Goal: Task Accomplishment & Management: Manage account settings

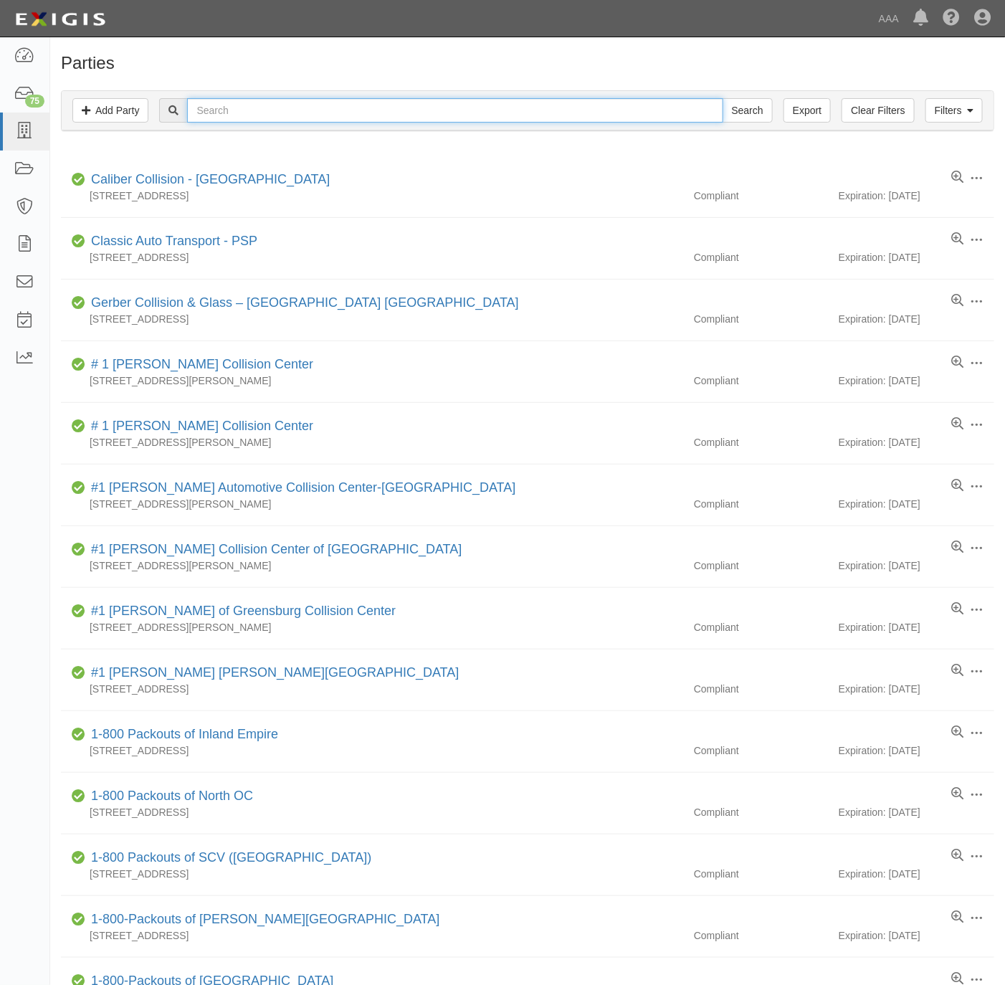
click at [276, 117] on input "text" at bounding box center [454, 110] width 535 height 24
paste input "Cote's"
type input "Cote's"
click at [722, 98] on input "Search" at bounding box center [747, 110] width 50 height 24
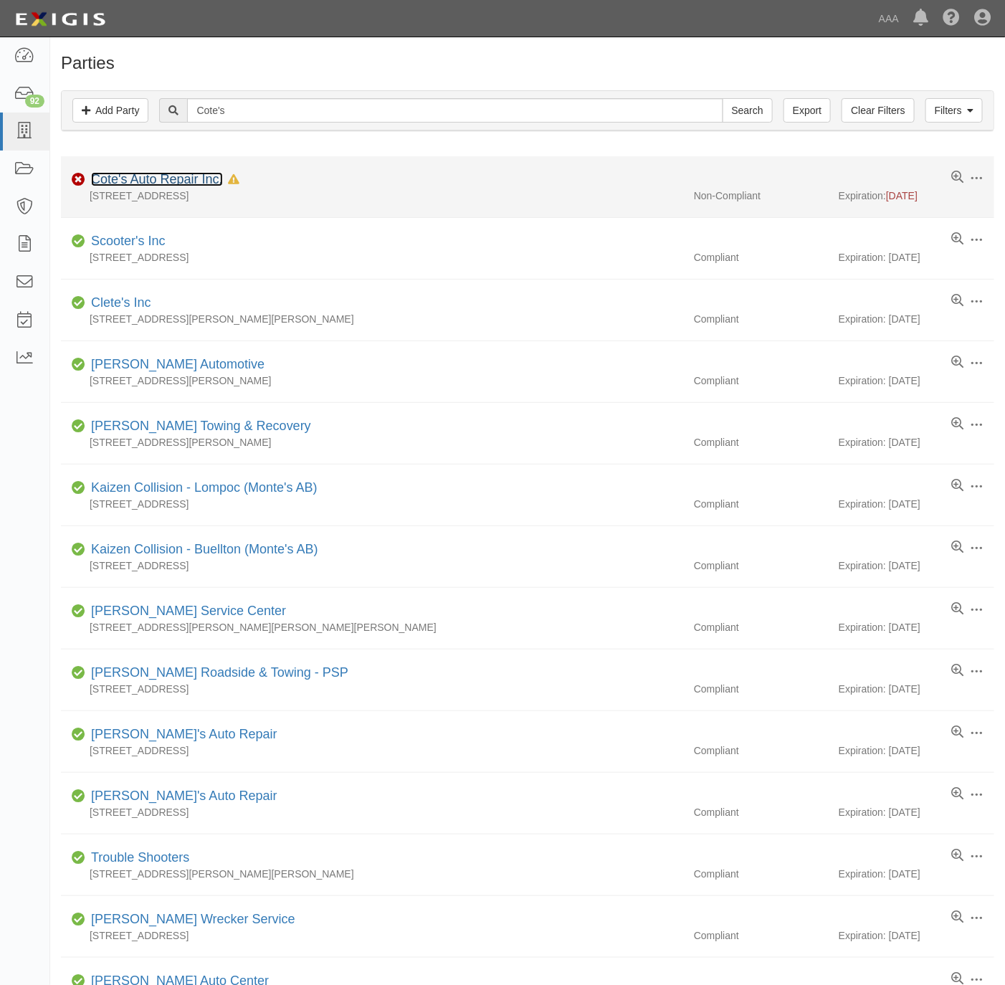
click at [173, 175] on link "Cote's Auto Repair Inc." at bounding box center [157, 179] width 132 height 14
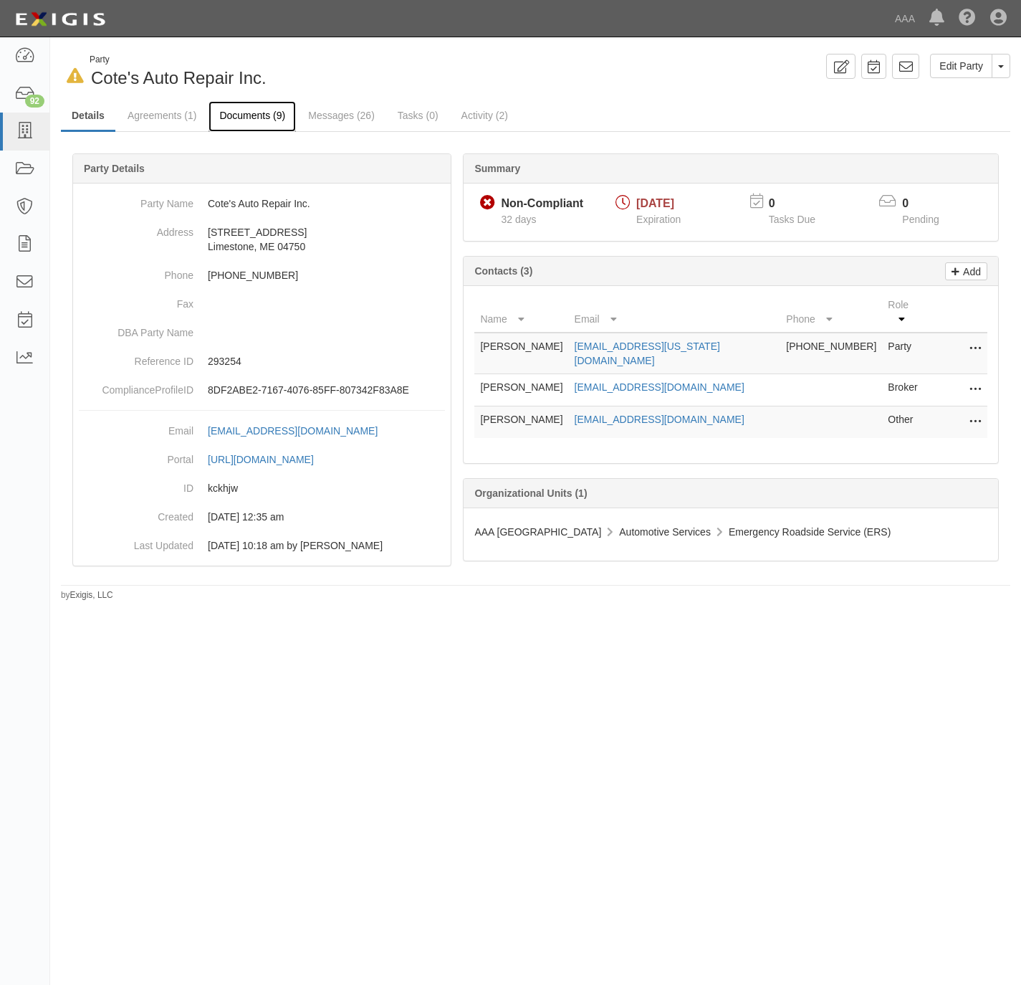
click at [269, 112] on link "Documents (9)" at bounding box center [252, 116] width 87 height 31
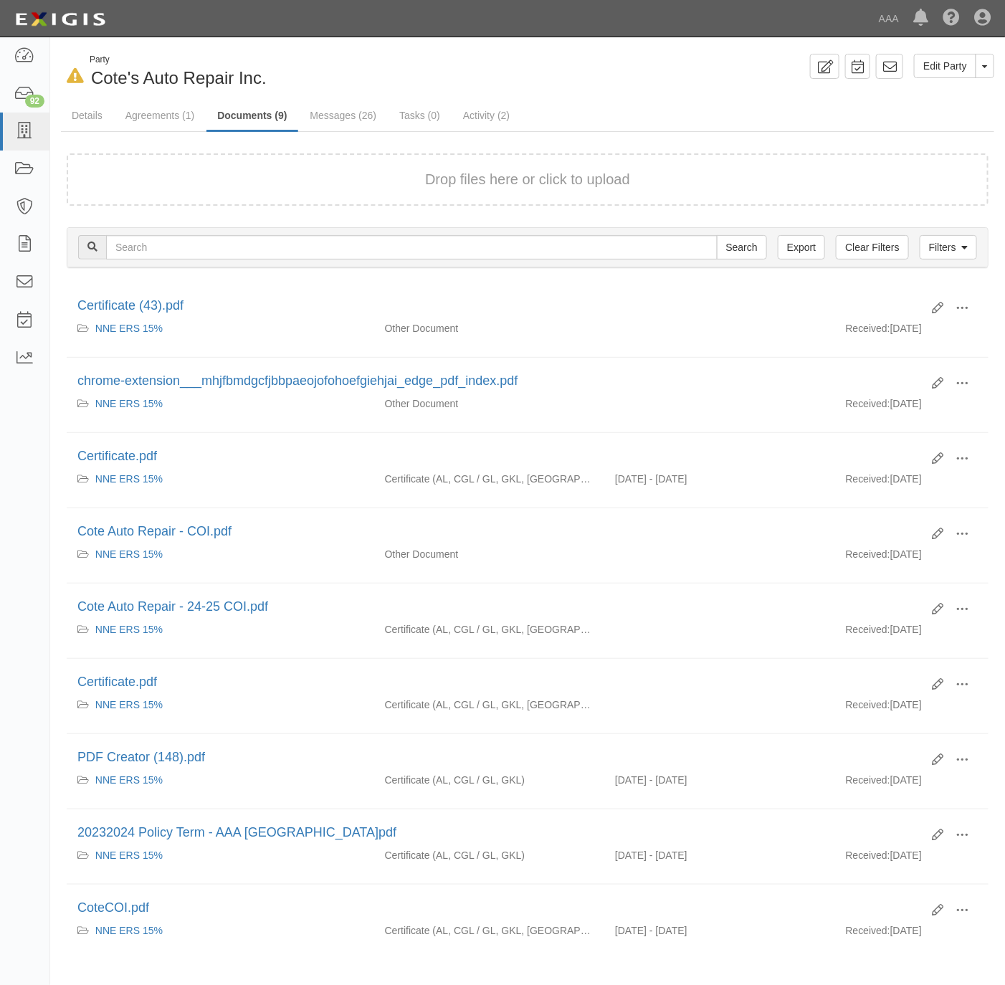
click at [305, 174] on div "Drop files here or click to upload" at bounding box center [527, 179] width 890 height 21
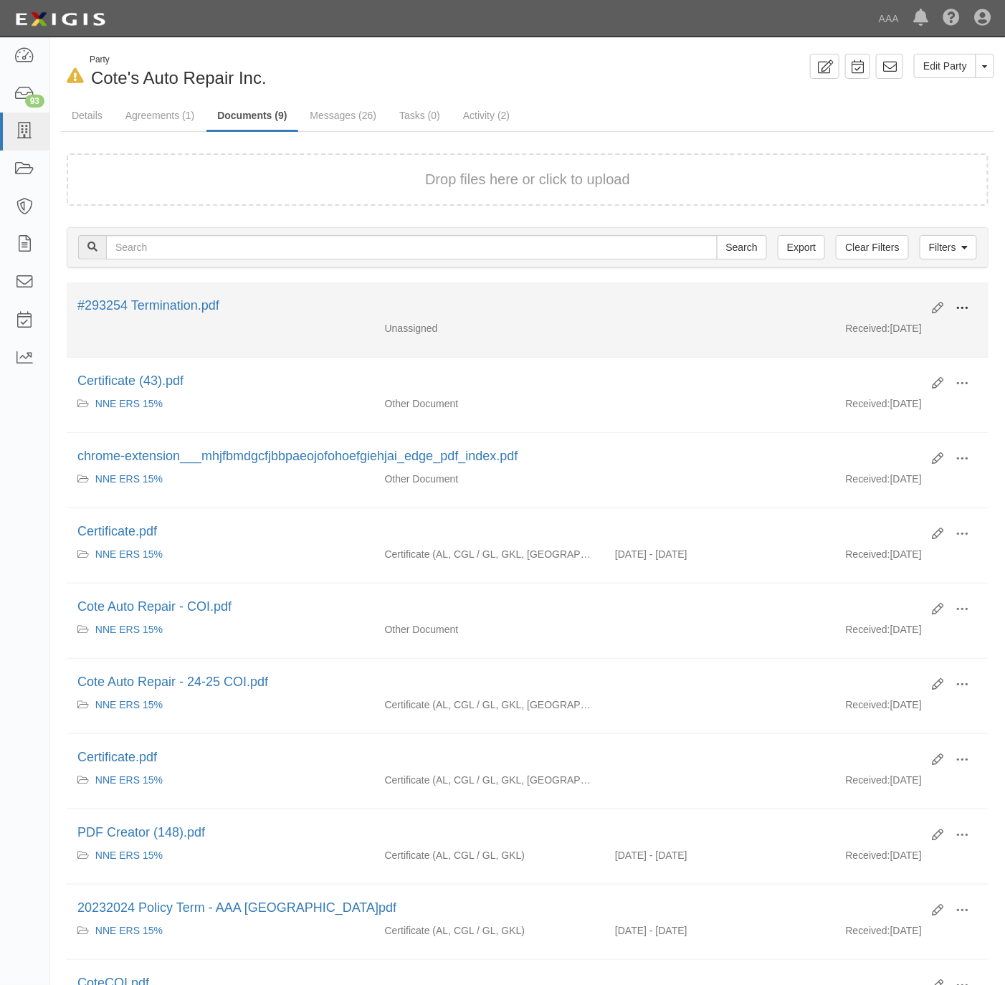
click at [960, 306] on span at bounding box center [961, 308] width 13 height 13
click at [871, 332] on link "View" at bounding box center [892, 329] width 113 height 26
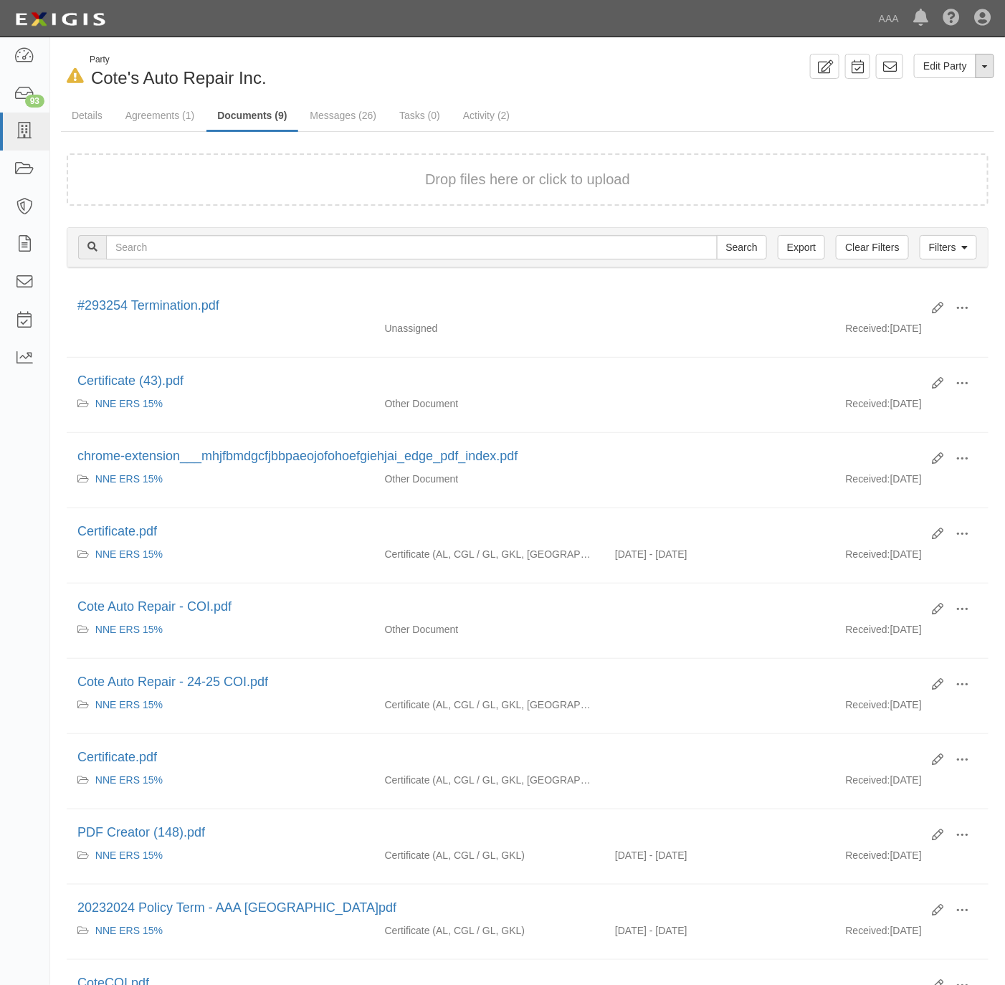
click at [979, 67] on button "Toggle Party Dropdown" at bounding box center [984, 66] width 19 height 24
click at [929, 113] on link "Archive Party" at bounding box center [936, 111] width 113 height 19
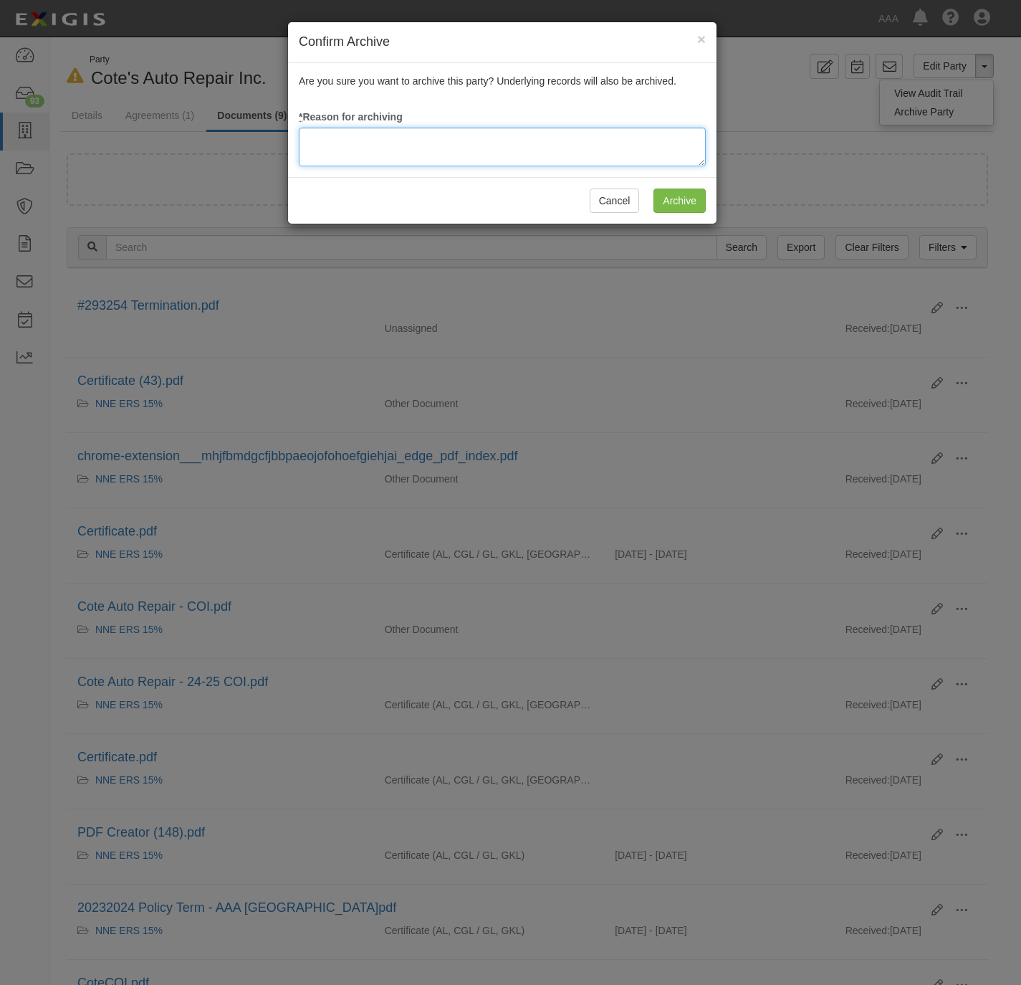
click at [457, 153] on textarea at bounding box center [502, 147] width 407 height 39
type textarea "Station switched to non-contracted facility."
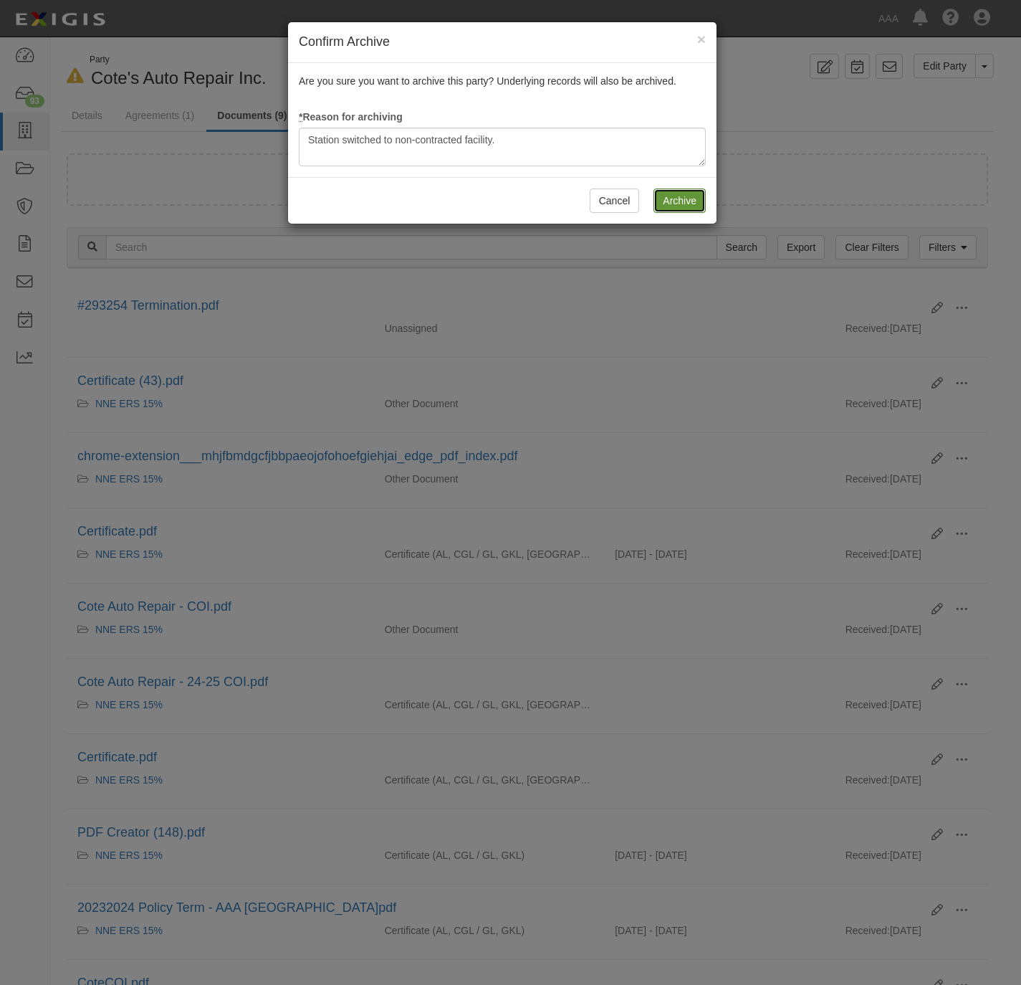
click at [682, 204] on input "Archive" at bounding box center [680, 200] width 52 height 24
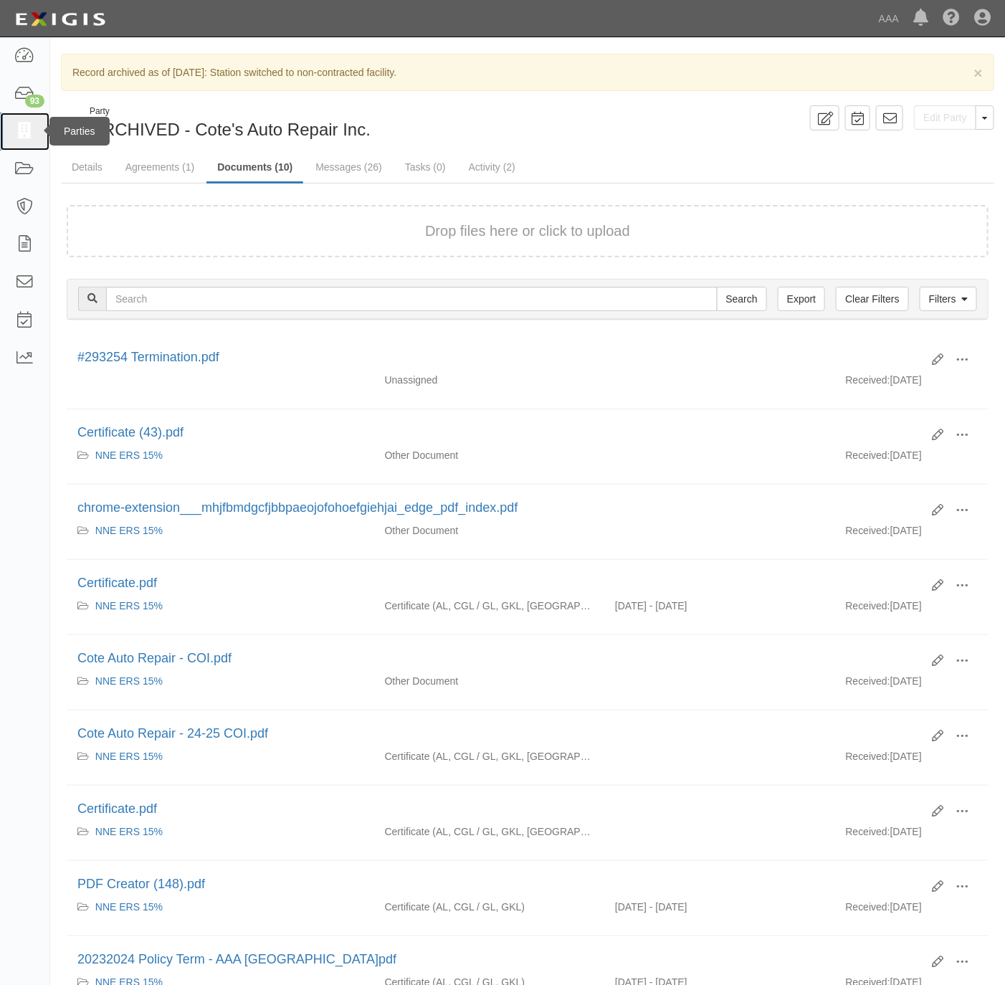
click at [14, 132] on icon at bounding box center [24, 131] width 20 height 16
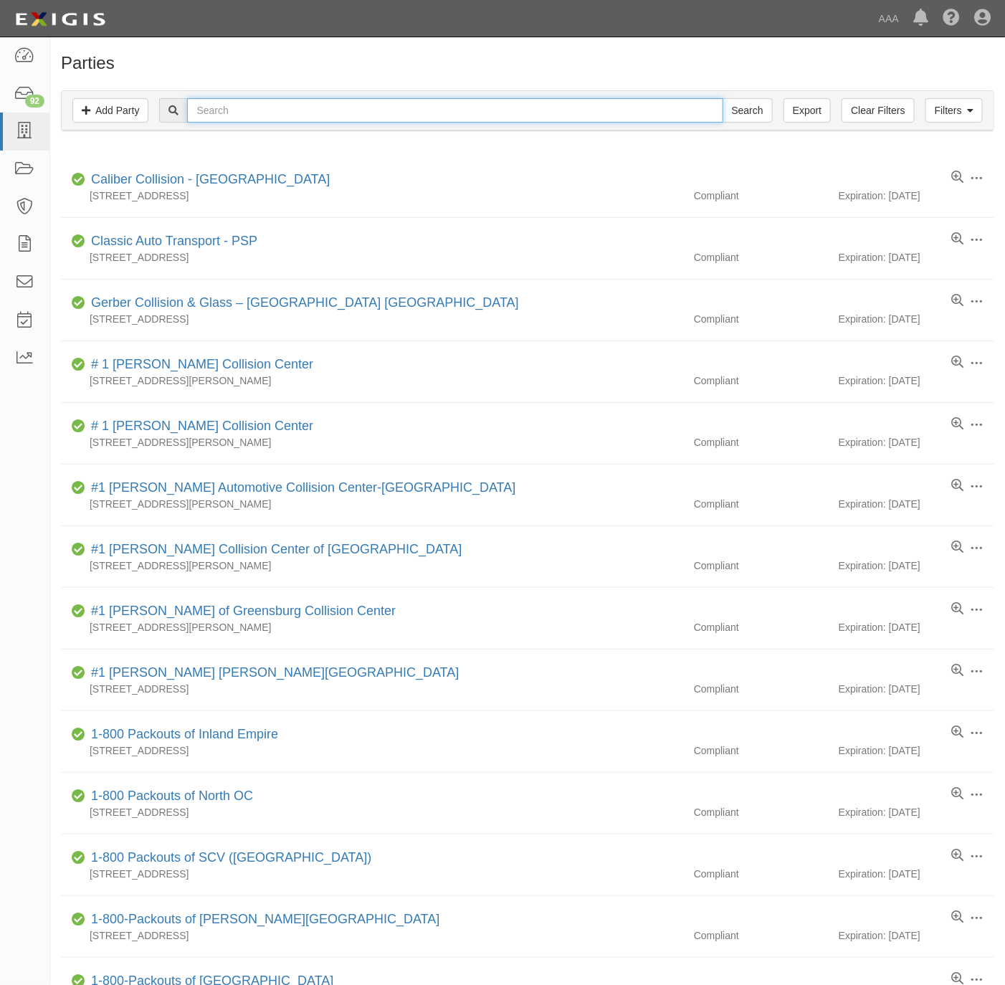
click at [389, 117] on input "text" at bounding box center [454, 110] width 535 height 24
paste input "631737"
type input "631737"
click at [734, 116] on input "Search" at bounding box center [747, 110] width 50 height 24
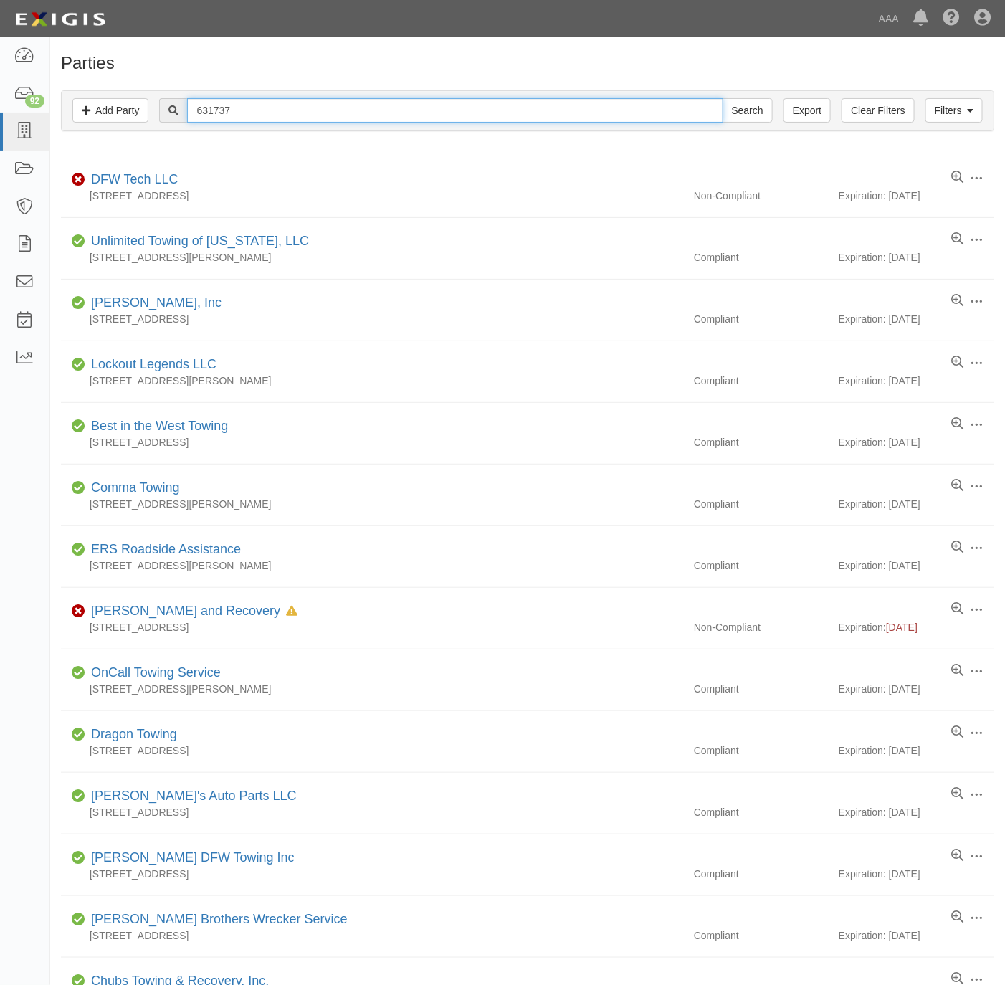
click at [301, 119] on input "631737" at bounding box center [454, 110] width 535 height 24
click at [307, 118] on input "631737" at bounding box center [454, 110] width 535 height 24
click at [308, 118] on input "631737" at bounding box center [454, 110] width 535 height 24
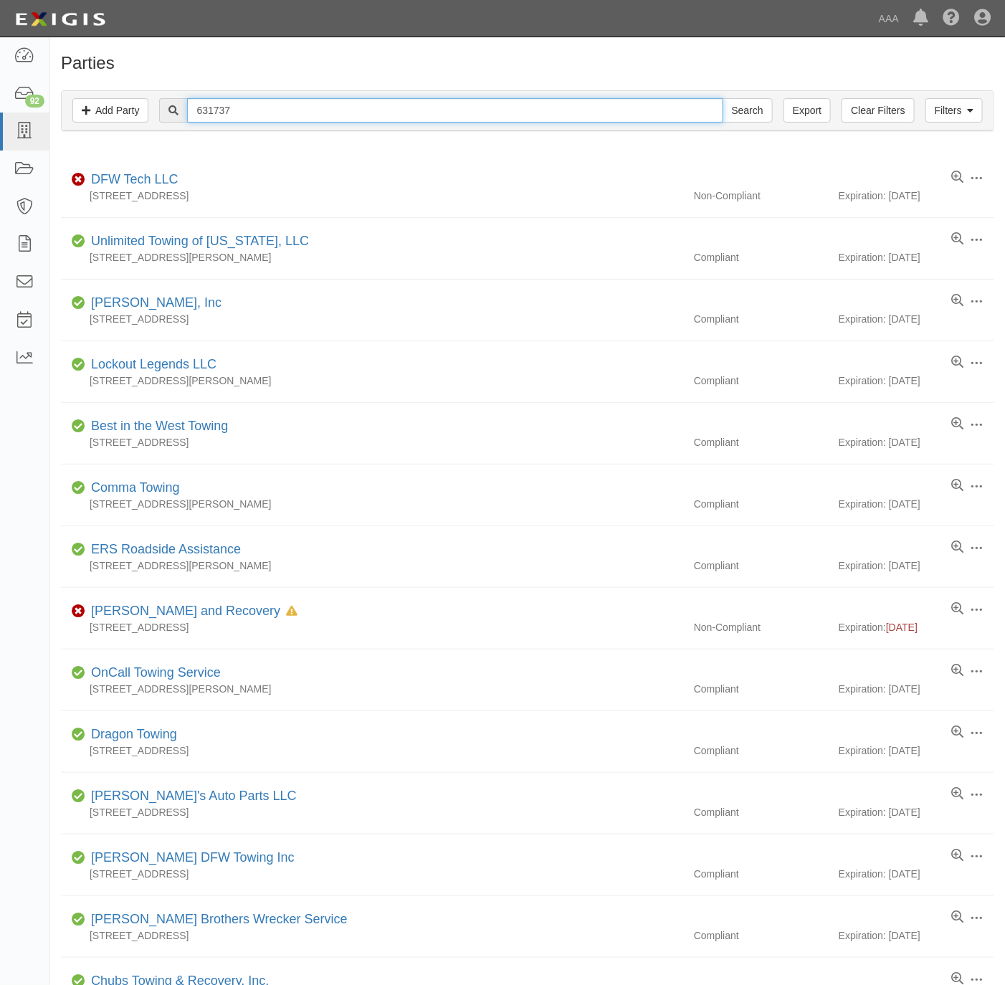
click at [310, 118] on input "631737" at bounding box center [454, 110] width 535 height 24
paste input "[PERSON_NAME]"
type input "[PERSON_NAME]"
click at [742, 110] on input "Search" at bounding box center [747, 110] width 50 height 24
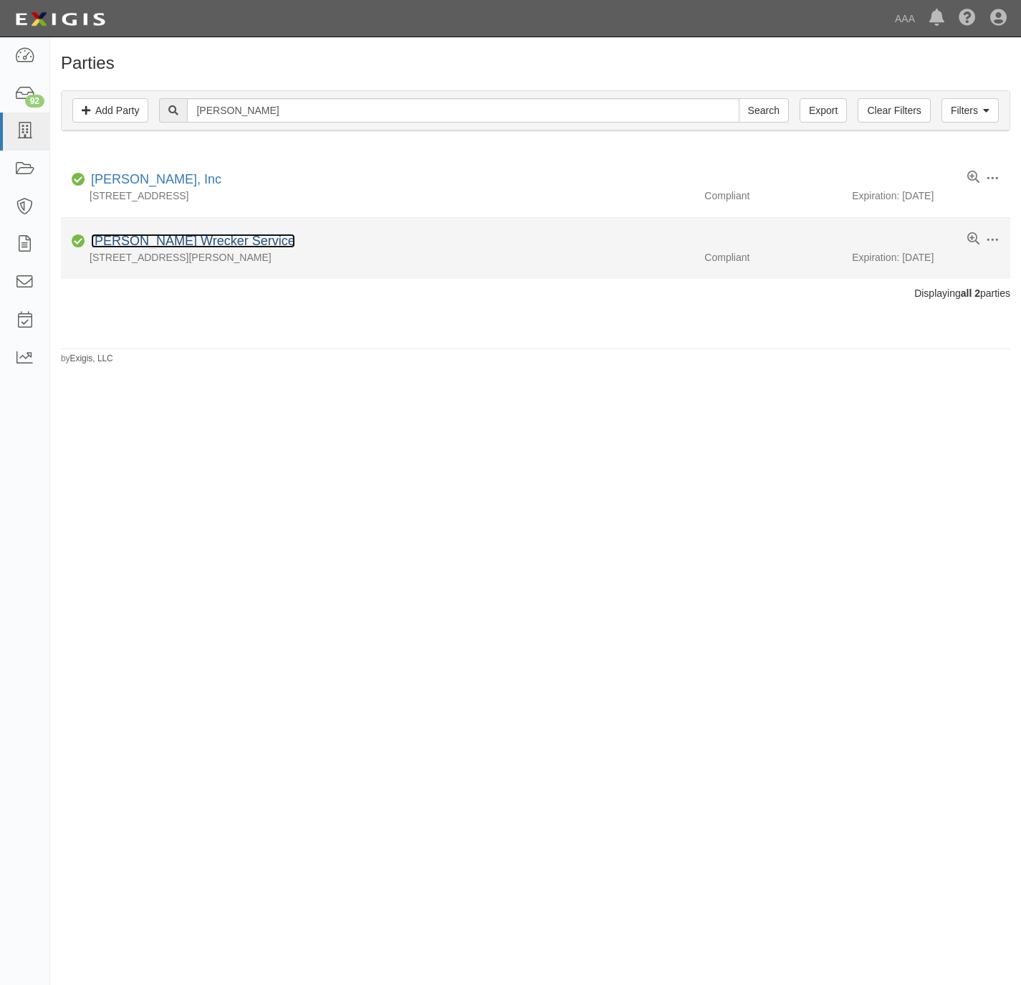
click at [211, 239] on link "[PERSON_NAME] Wrecker Service" at bounding box center [193, 241] width 204 height 14
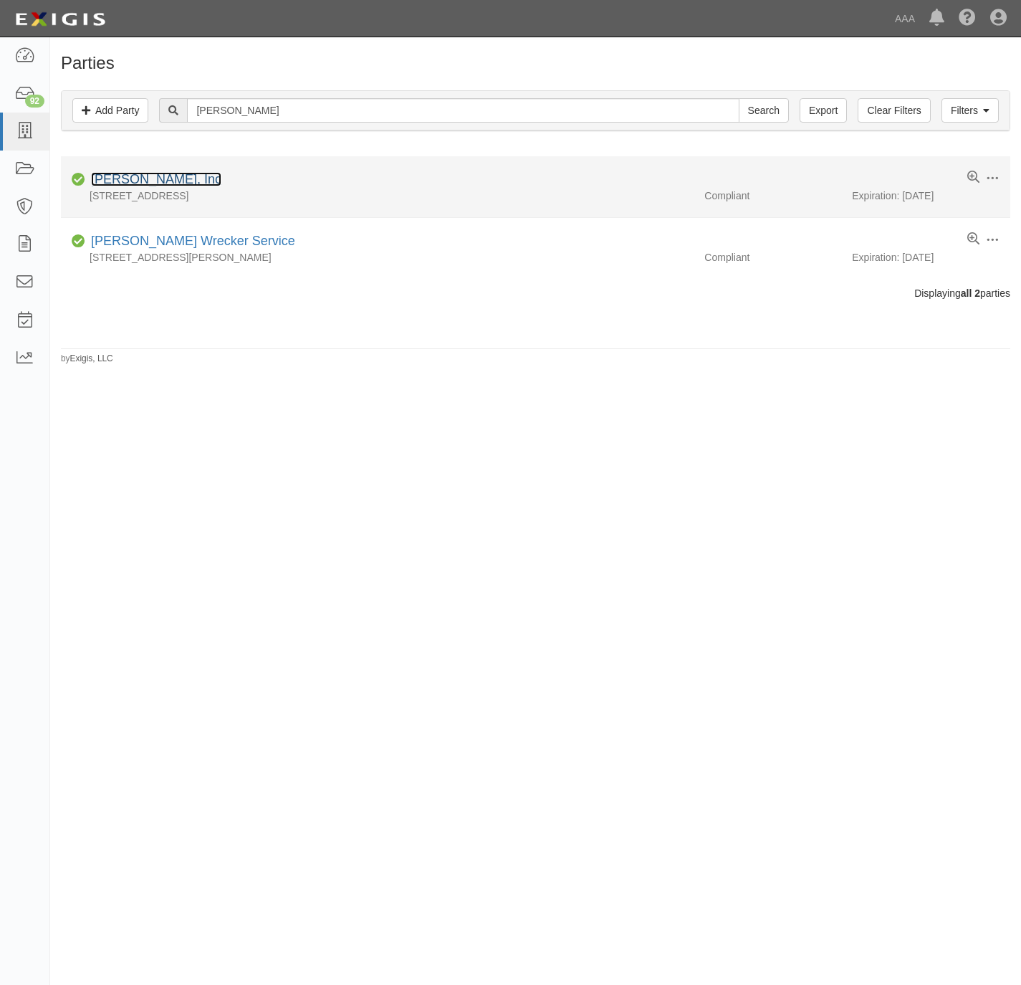
click at [123, 181] on link "[PERSON_NAME], Inc" at bounding box center [156, 179] width 130 height 14
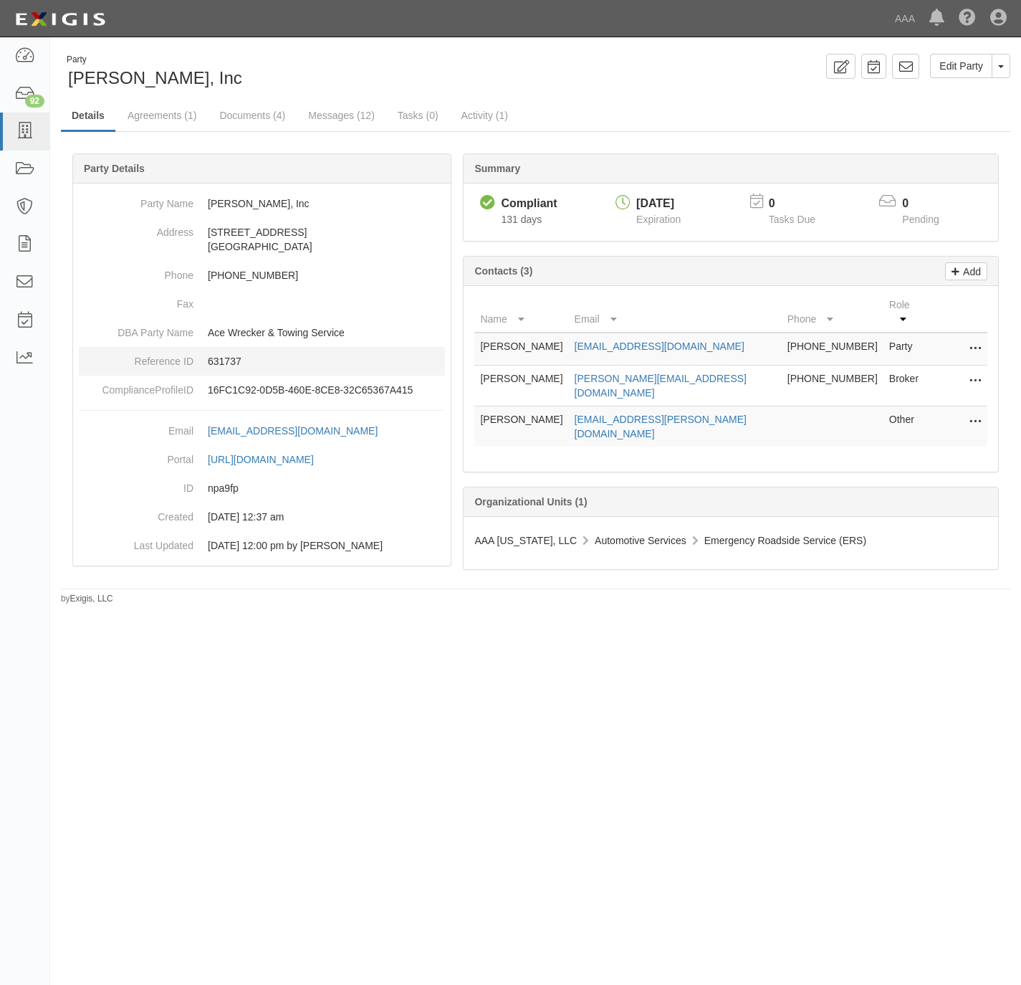
click at [224, 362] on p "631737" at bounding box center [326, 361] width 237 height 14
copy p "631737"
click at [244, 112] on link "Documents (4)" at bounding box center [252, 116] width 87 height 31
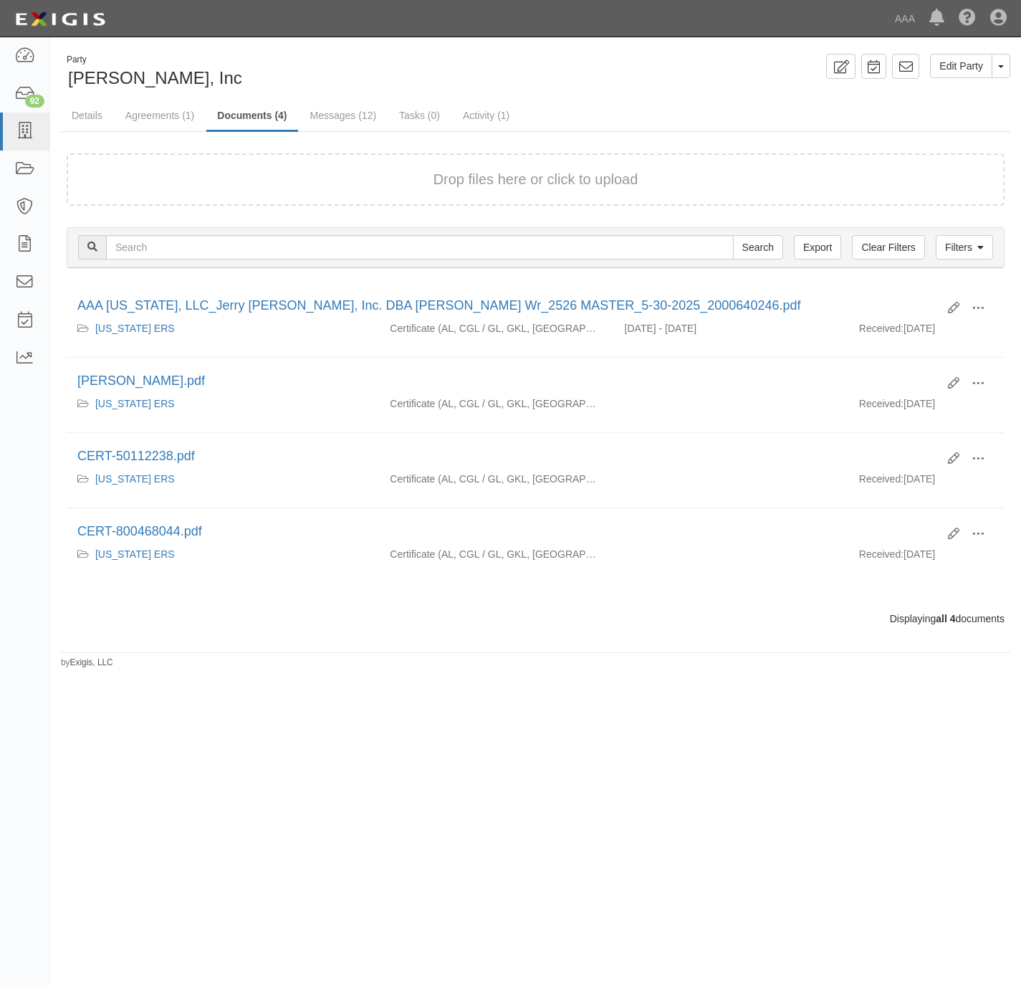
click at [301, 186] on div "Drop files here or click to upload" at bounding box center [535, 179] width 907 height 21
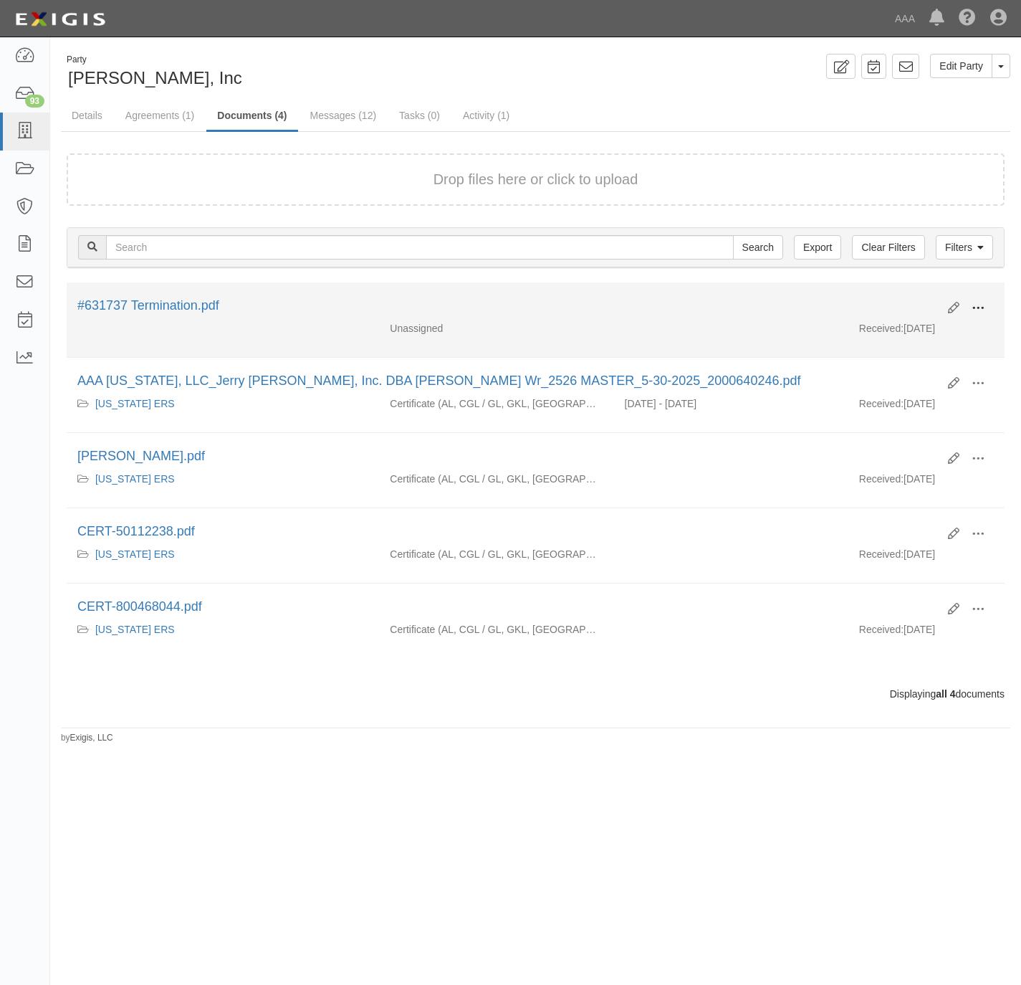
click at [975, 308] on span at bounding box center [978, 308] width 13 height 13
click at [908, 330] on link "View" at bounding box center [908, 329] width 113 height 26
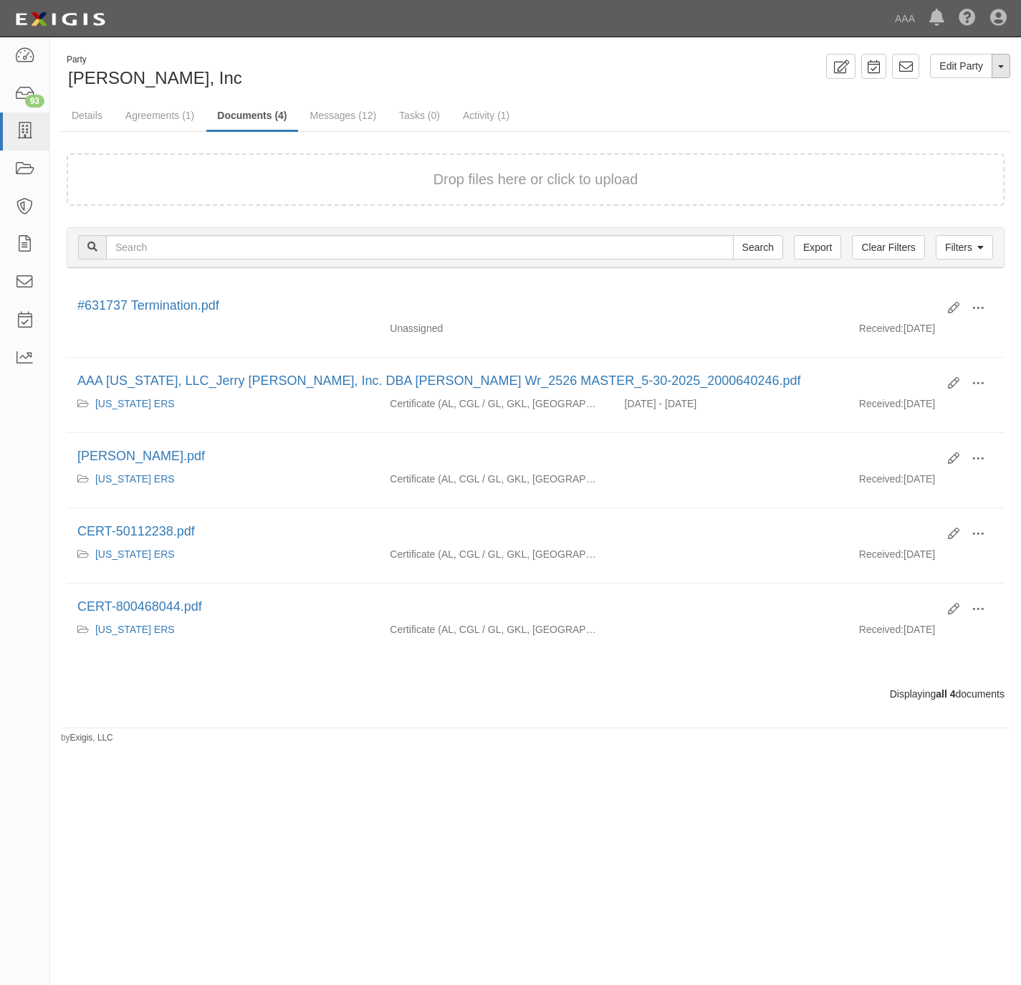
click at [1002, 67] on span "button" at bounding box center [1001, 66] width 6 height 3
click at [953, 108] on link "Archive Party" at bounding box center [953, 111] width 113 height 19
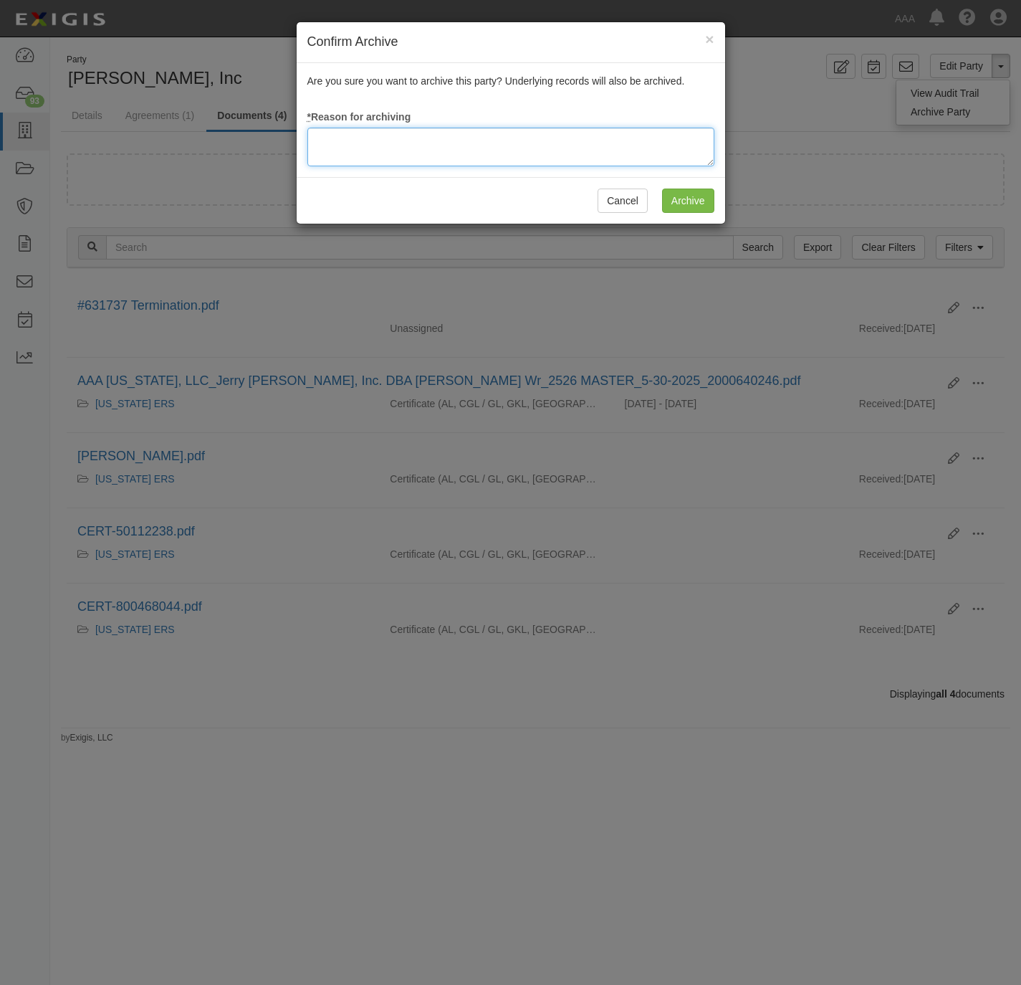
click at [651, 148] on textarea at bounding box center [510, 147] width 407 height 39
type textarea "Station Terminated."
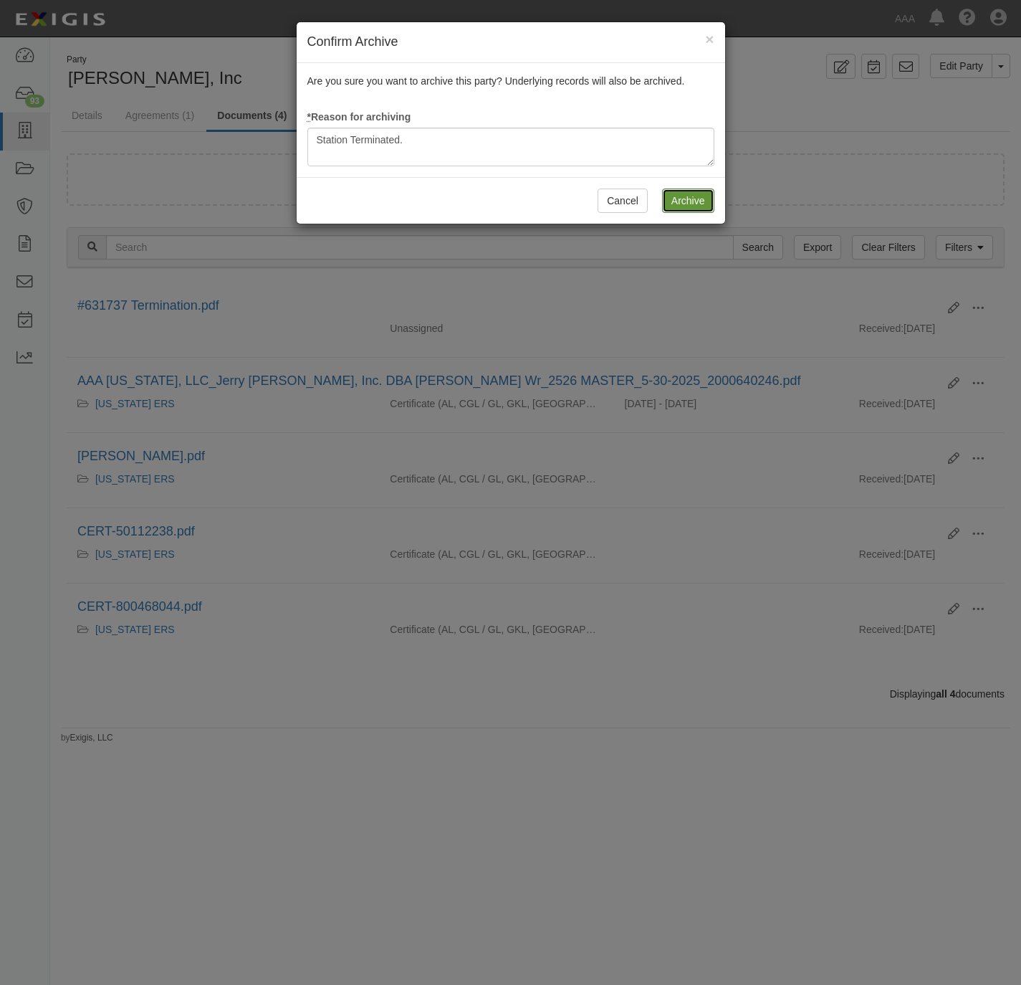
click at [682, 206] on input "Archive" at bounding box center [688, 200] width 52 height 24
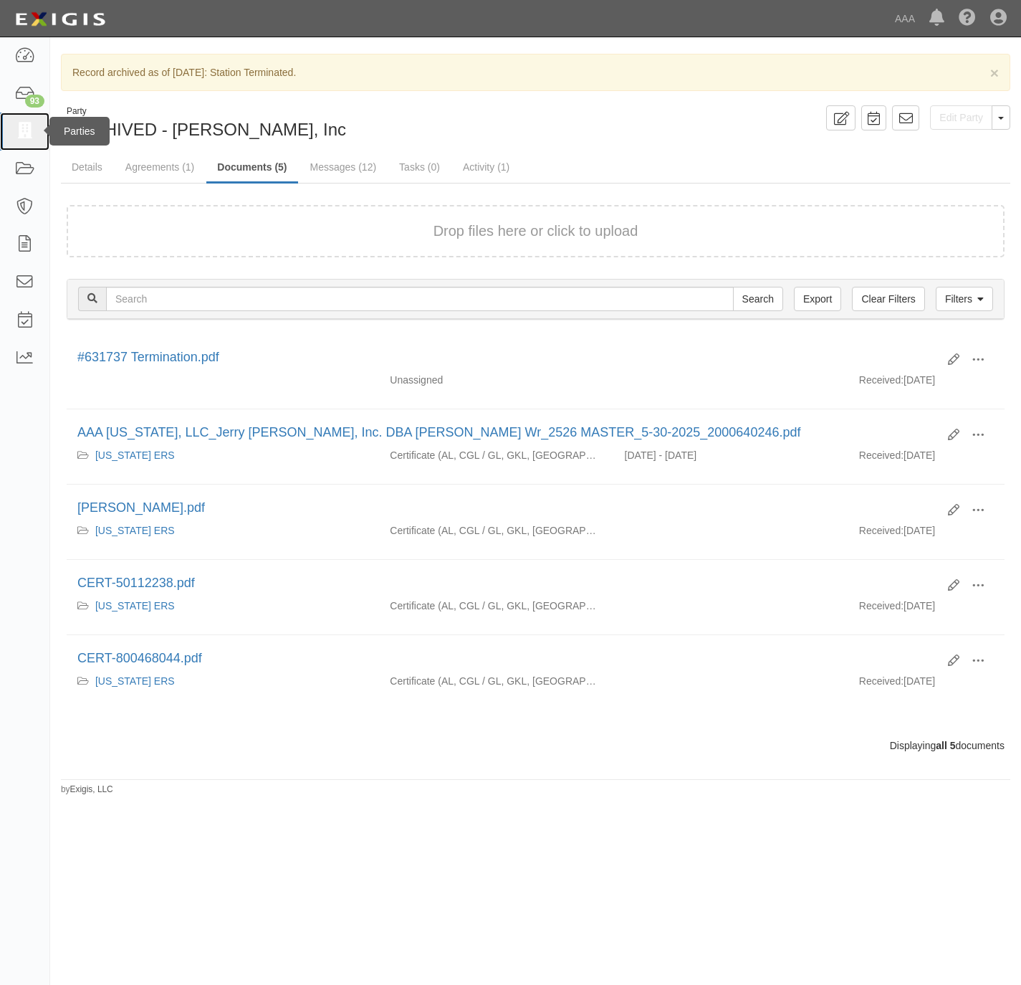
click at [19, 133] on icon at bounding box center [24, 131] width 20 height 16
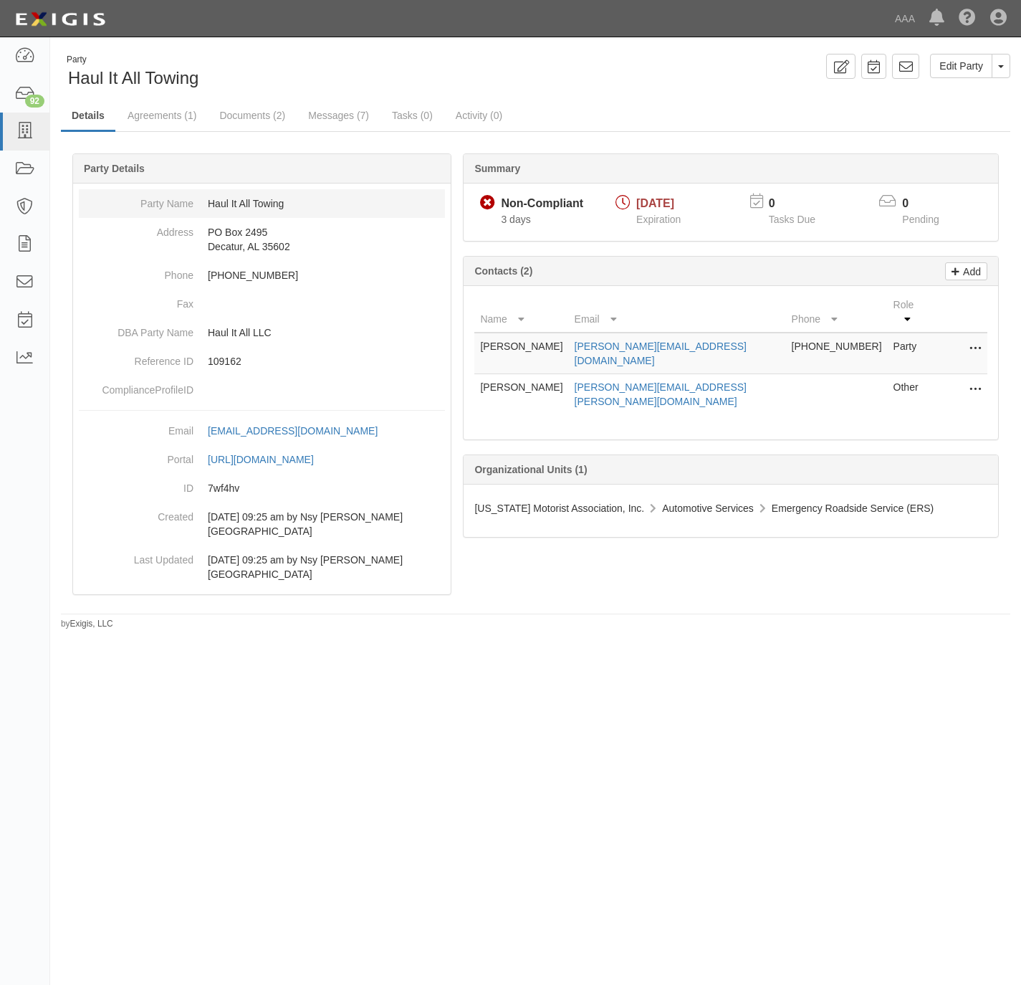
drag, startPoint x: 386, startPoint y: 250, endPoint x: 414, endPoint y: 207, distance: 51.3
click at [385, 239] on dd "[STREET_ADDRESS]" at bounding box center [262, 239] width 366 height 43
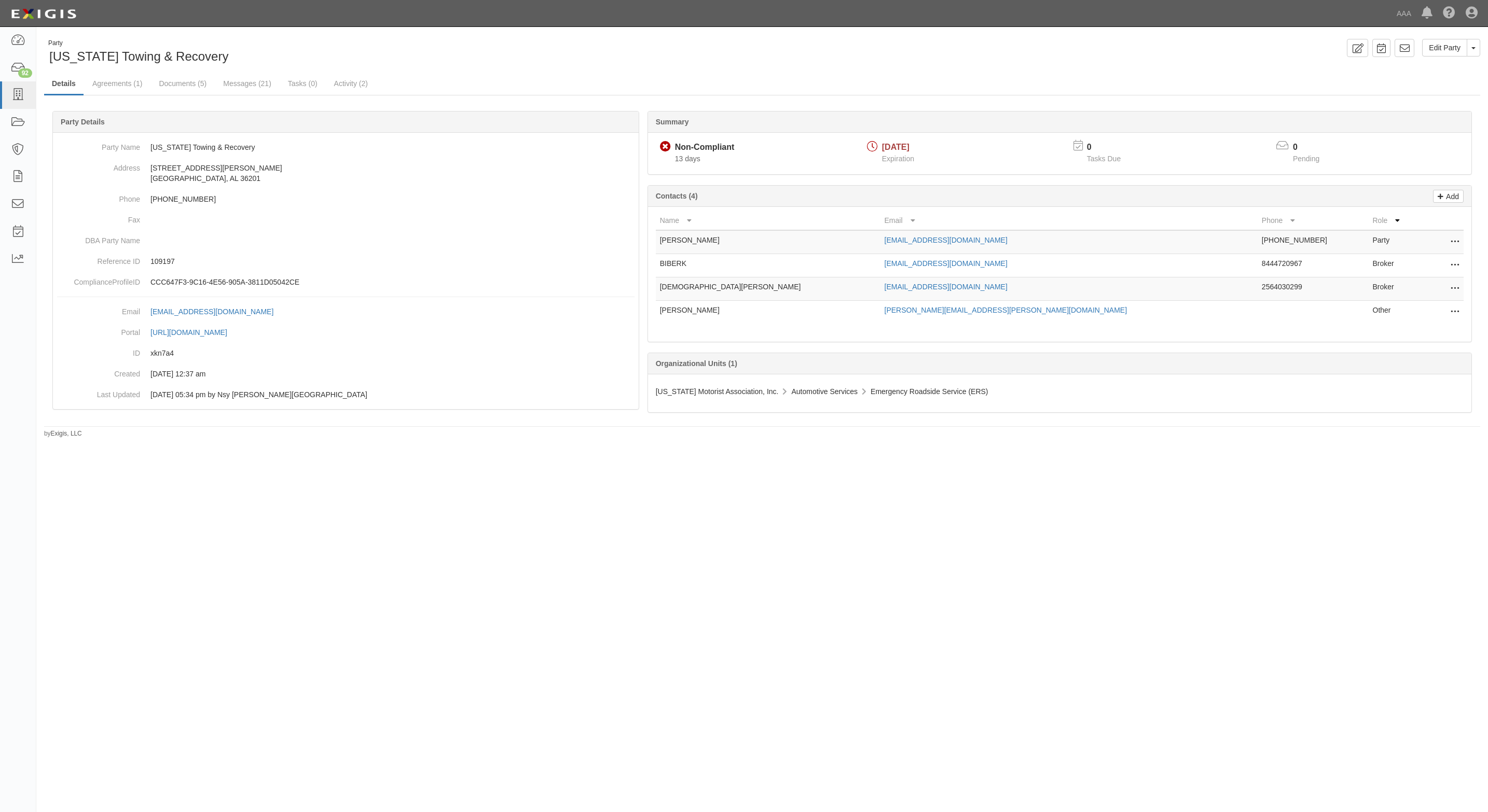
drag, startPoint x: 709, startPoint y: 318, endPoint x: 702, endPoint y: 318, distance: 7.0
click at [702, 318] on td "[PERSON_NAME]" at bounding box center [768, 313] width 224 height 23
